Goal: Find specific page/section: Find specific page/section

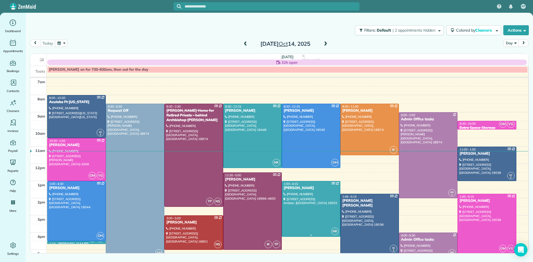
click at [334, 213] on div at bounding box center [311, 209] width 58 height 56
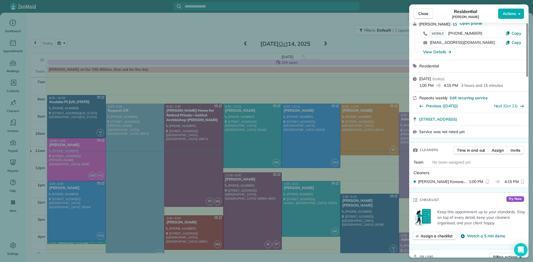
scroll to position [258, 0]
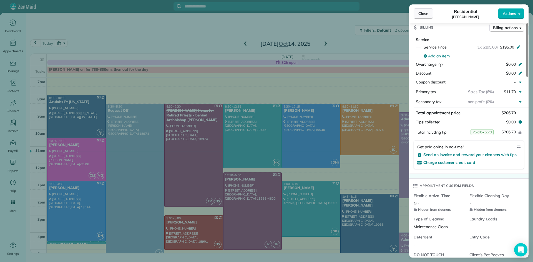
click at [421, 13] on span "Close" at bounding box center [423, 14] width 10 height 6
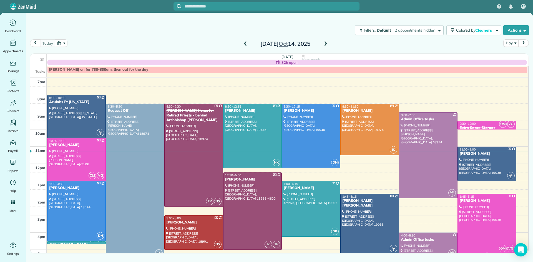
click at [488, 211] on div at bounding box center [487, 224] width 58 height 60
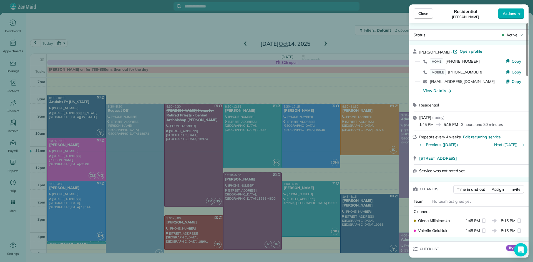
click at [460, 51] on span "Open profile" at bounding box center [471, 52] width 22 height 6
